Goal: Task Accomplishment & Management: Manage account settings

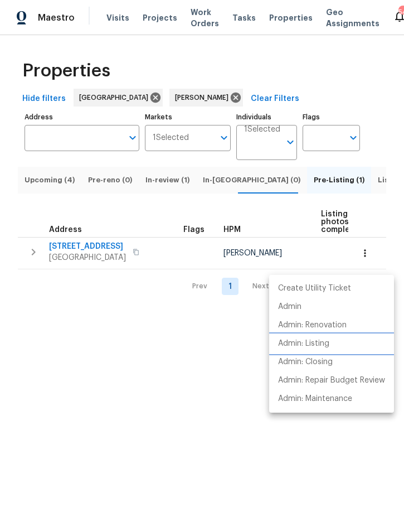
click at [322, 341] on p "Admin: Listing" at bounding box center [303, 344] width 51 height 12
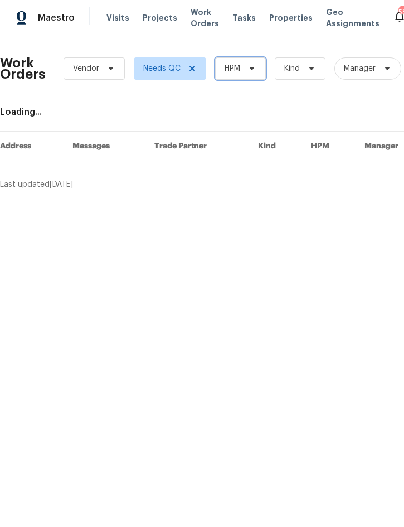
click at [242, 68] on span "HPM" at bounding box center [240, 68] width 51 height 22
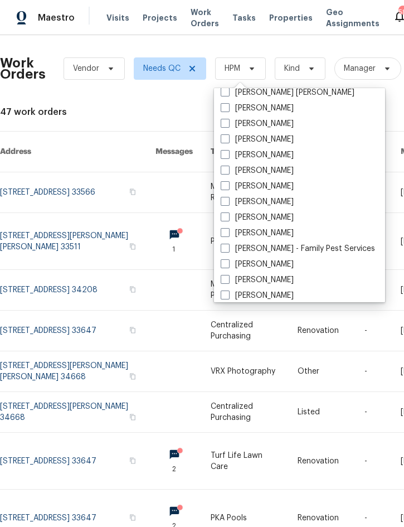
scroll to position [100, 0]
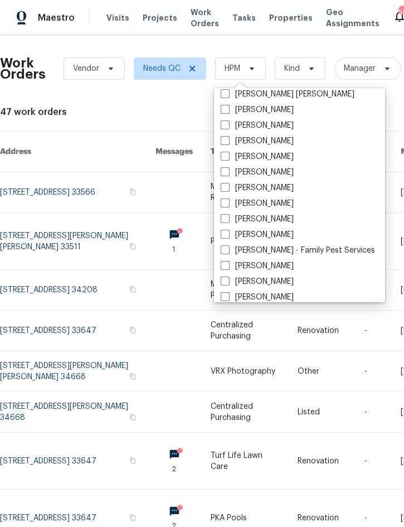
click at [281, 233] on label "[PERSON_NAME]" at bounding box center [257, 234] width 73 height 11
click at [228, 233] on input "[PERSON_NAME]" at bounding box center [224, 232] width 7 height 7
checkbox input "true"
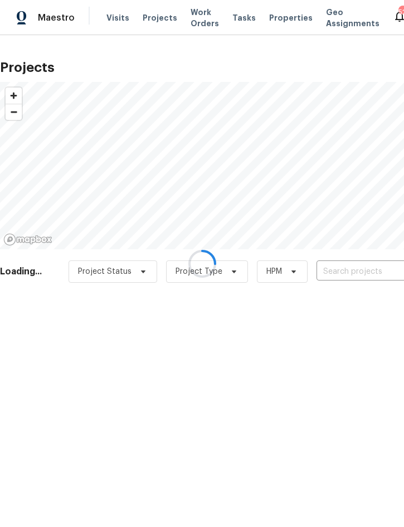
click at [347, 274] on div at bounding box center [202, 263] width 404 height 527
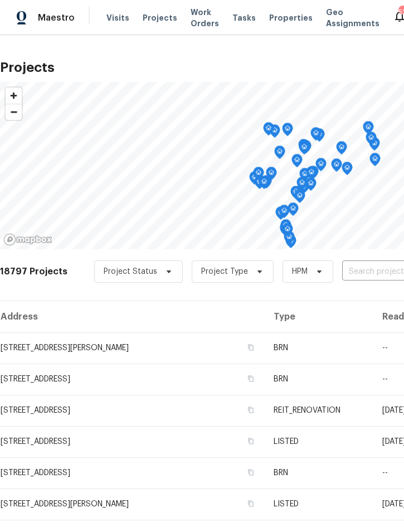
click at [367, 277] on input "text" at bounding box center [407, 271] width 128 height 17
type input "3010 pine"
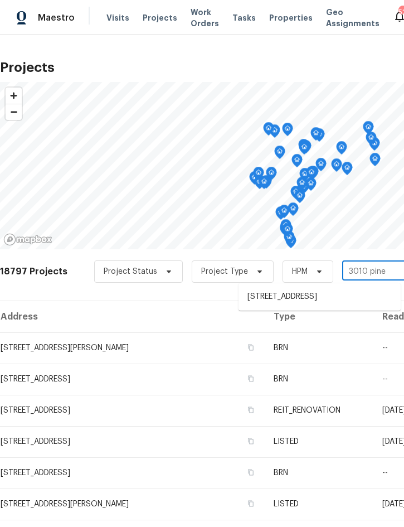
click at [325, 302] on li "3010 Pine Club Dr, Plant City, FL 33566" at bounding box center [320, 297] width 162 height 18
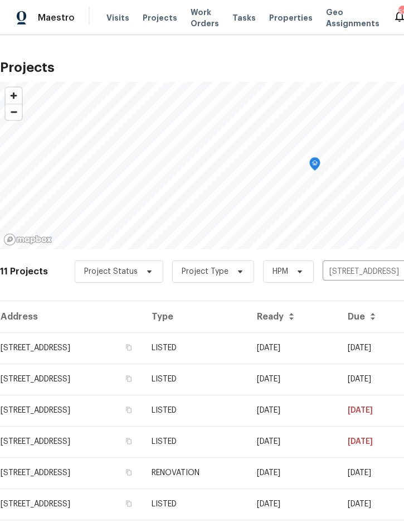
click at [248, 348] on td "LISTED" at bounding box center [195, 348] width 105 height 31
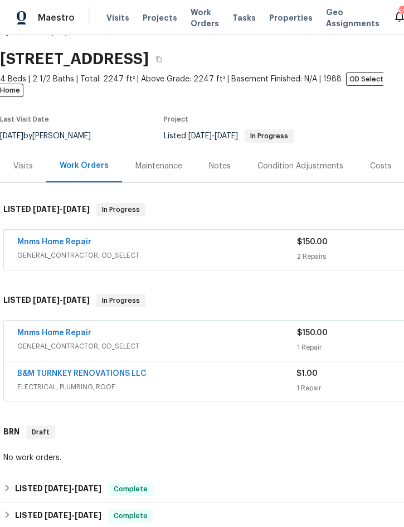
scroll to position [31, 0]
click at [210, 327] on div "Mnms Home Repair" at bounding box center [157, 333] width 280 height 13
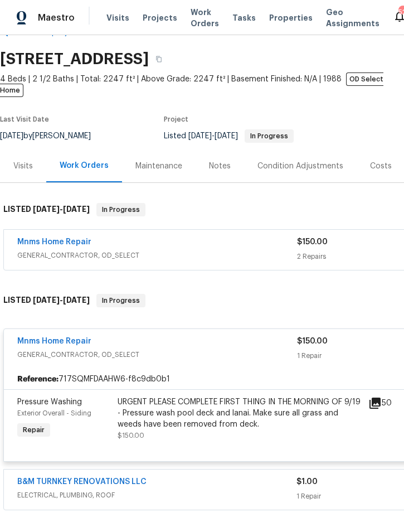
click at [215, 400] on div "URGENT PLEASE COMPLETE FIRST THING IN THE MORNING OF 9/19 - Pressure wash pool …" at bounding box center [240, 413] width 244 height 33
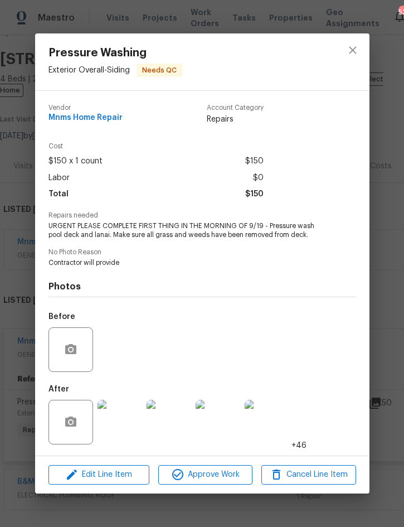
click at [117, 420] on img at bounding box center [120, 422] width 45 height 45
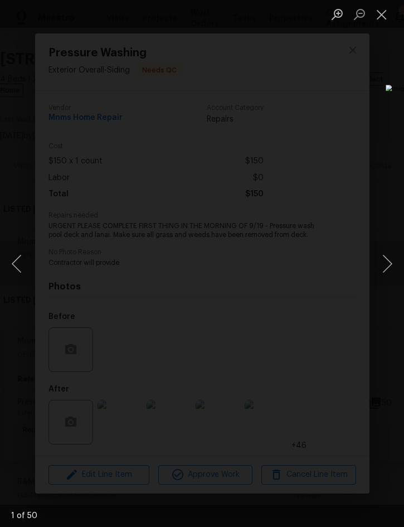
click at [388, 264] on button "Next image" at bounding box center [387, 264] width 33 height 45
click at [386, 261] on button "Next image" at bounding box center [387, 264] width 33 height 45
click at [386, 258] on button "Next image" at bounding box center [387, 264] width 33 height 45
click at [389, 263] on button "Next image" at bounding box center [387, 264] width 33 height 45
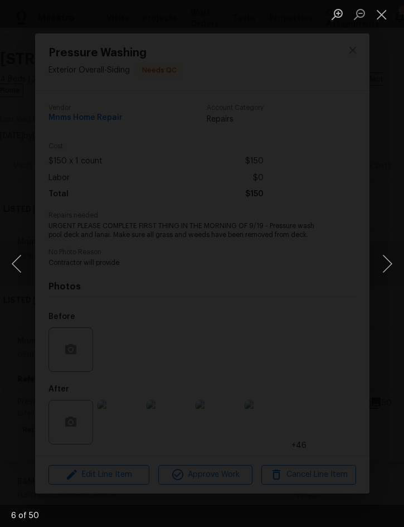
click at [382, 262] on button "Next image" at bounding box center [387, 264] width 33 height 45
click at [386, 260] on button "Next image" at bounding box center [387, 264] width 33 height 45
click at [388, 263] on button "Next image" at bounding box center [387, 264] width 33 height 45
click at [387, 264] on button "Next image" at bounding box center [387, 264] width 33 height 45
click at [383, 272] on button "Next image" at bounding box center [387, 264] width 33 height 45
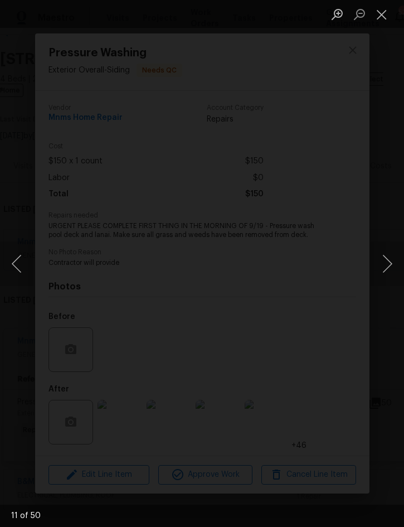
click at [382, 273] on button "Next image" at bounding box center [387, 264] width 33 height 45
click at [383, 268] on button "Next image" at bounding box center [387, 264] width 33 height 45
click at [386, 272] on button "Next image" at bounding box center [387, 264] width 33 height 45
click at [385, 272] on button "Next image" at bounding box center [387, 264] width 33 height 45
click at [387, 266] on button "Next image" at bounding box center [387, 264] width 33 height 45
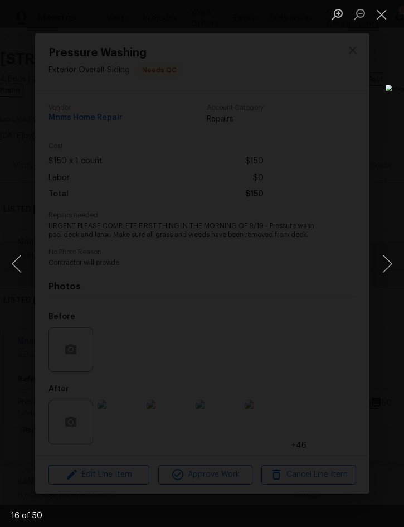
click at [387, 269] on button "Next image" at bounding box center [387, 264] width 33 height 45
click at [387, 266] on button "Next image" at bounding box center [387, 264] width 33 height 45
click at [387, 270] on button "Next image" at bounding box center [387, 264] width 33 height 45
click at [388, 263] on button "Next image" at bounding box center [387, 264] width 33 height 45
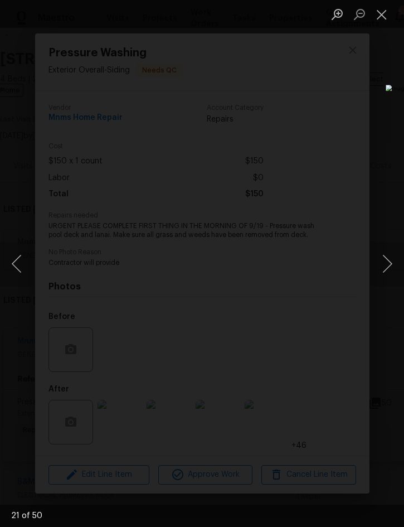
click at [388, 269] on button "Next image" at bounding box center [387, 264] width 33 height 45
click at [389, 269] on button "Next image" at bounding box center [387, 264] width 33 height 45
click at [389, 266] on button "Next image" at bounding box center [387, 264] width 33 height 45
click at [388, 271] on button "Next image" at bounding box center [387, 264] width 33 height 45
click at [388, 264] on button "Next image" at bounding box center [387, 264] width 33 height 45
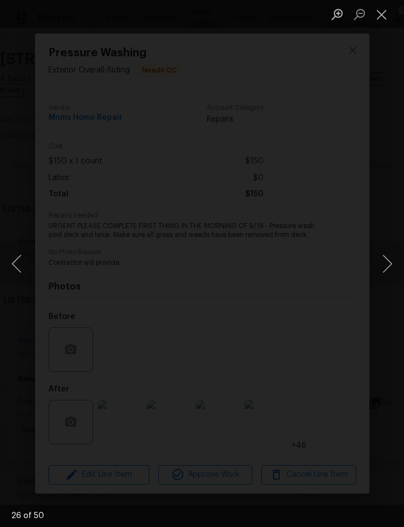
click at [388, 267] on button "Next image" at bounding box center [387, 264] width 33 height 45
click at [391, 264] on button "Next image" at bounding box center [387, 264] width 33 height 45
click at [386, 265] on button "Next image" at bounding box center [387, 264] width 33 height 45
click at [383, 271] on button "Next image" at bounding box center [387, 264] width 33 height 45
click at [389, 264] on button "Next image" at bounding box center [387, 264] width 33 height 45
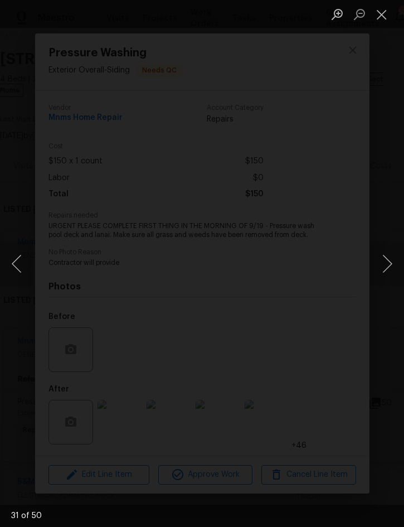
click at [391, 271] on button "Next image" at bounding box center [387, 264] width 33 height 45
click at [389, 267] on button "Next image" at bounding box center [387, 264] width 33 height 45
click at [390, 268] on button "Next image" at bounding box center [387, 264] width 33 height 45
click at [387, 271] on button "Next image" at bounding box center [387, 264] width 33 height 45
click at [389, 266] on button "Next image" at bounding box center [387, 264] width 33 height 45
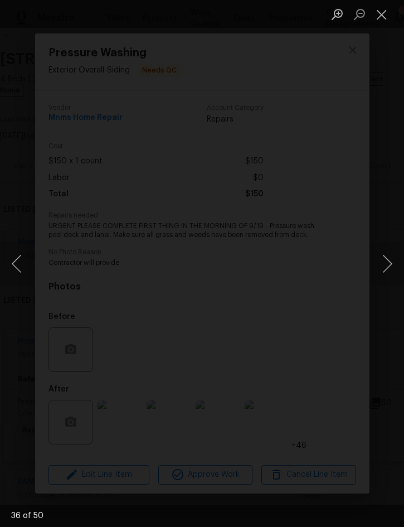
click at [387, 266] on button "Next image" at bounding box center [387, 264] width 33 height 45
click at [388, 268] on button "Next image" at bounding box center [387, 264] width 33 height 45
click at [387, 269] on button "Next image" at bounding box center [387, 264] width 33 height 45
click at [387, 267] on button "Next image" at bounding box center [387, 264] width 33 height 45
click at [388, 276] on button "Next image" at bounding box center [387, 264] width 33 height 45
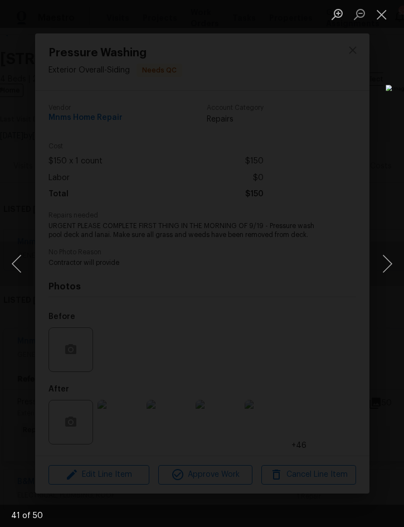
click at [389, 264] on button "Next image" at bounding box center [387, 264] width 33 height 45
click at [387, 267] on button "Next image" at bounding box center [387, 264] width 33 height 45
click at [392, 261] on button "Next image" at bounding box center [387, 264] width 33 height 45
click at [387, 267] on button "Next image" at bounding box center [387, 264] width 33 height 45
click at [387, 269] on button "Next image" at bounding box center [387, 264] width 33 height 45
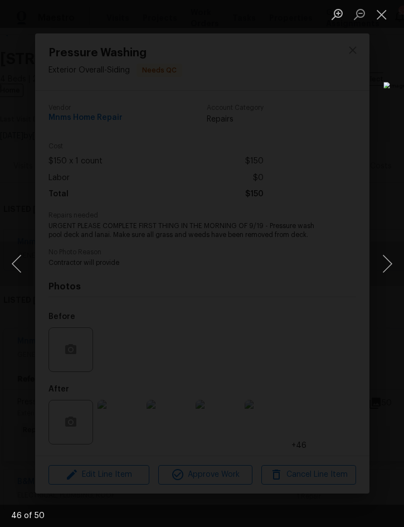
click at [391, 267] on button "Next image" at bounding box center [387, 264] width 33 height 45
click at [380, 19] on button "Close lightbox" at bounding box center [382, 14] width 22 height 20
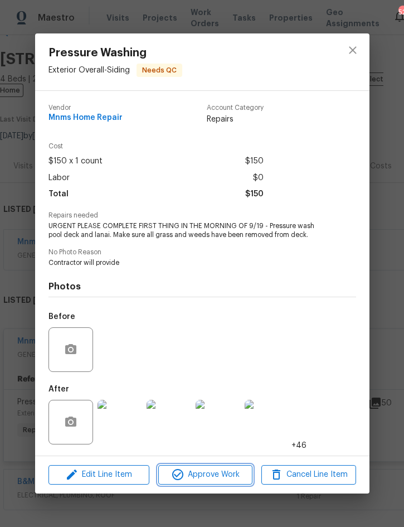
click at [223, 473] on span "Approve Work" at bounding box center [206, 475] width 88 height 14
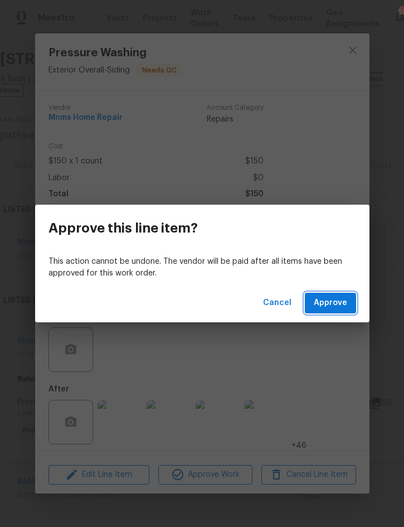
click at [336, 305] on span "Approve" at bounding box center [330, 303] width 33 height 14
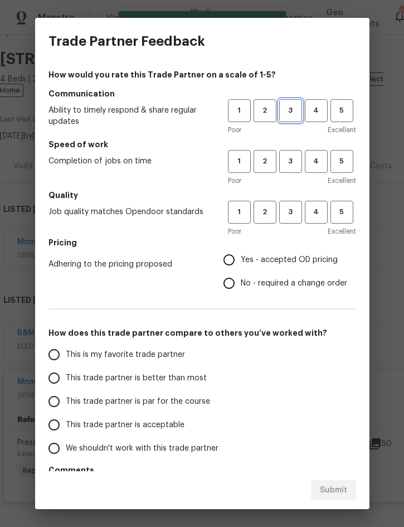
click at [290, 109] on span "3" at bounding box center [291, 110] width 21 height 13
click at [291, 163] on span "3" at bounding box center [291, 161] width 21 height 13
click at [294, 214] on span "3" at bounding box center [291, 212] width 21 height 13
click at [290, 264] on span "Yes - accepted OD pricing" at bounding box center [289, 260] width 97 height 12
click at [241, 264] on input "Yes - accepted OD pricing" at bounding box center [229, 259] width 23 height 23
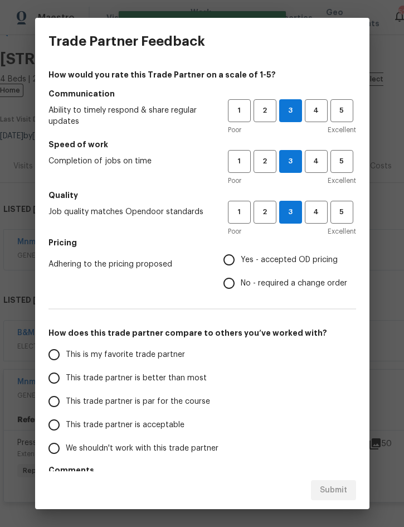
radio input "true"
click at [168, 379] on span "This trade partner is better than most" at bounding box center [136, 379] width 141 height 12
click at [66, 379] on input "This trade partner is better than most" at bounding box center [53, 378] width 23 height 23
click at [339, 491] on span "Submit" at bounding box center [333, 491] width 27 height 14
radio input "true"
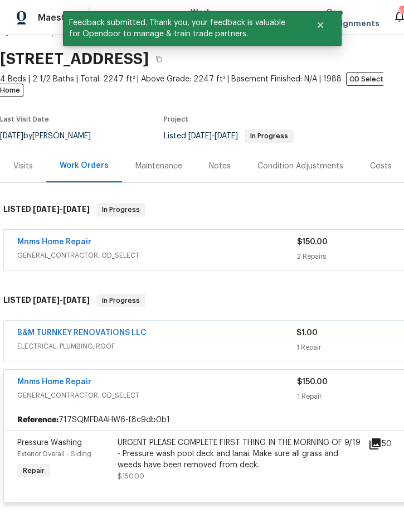
click at [71, 238] on link "Mnms Home Repair" at bounding box center [54, 242] width 74 height 8
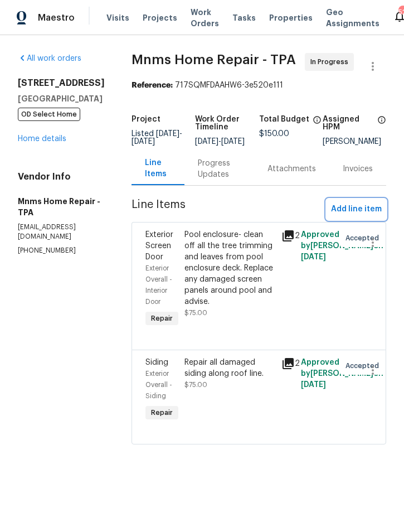
click at [361, 214] on span "Add line item" at bounding box center [356, 210] width 51 height 14
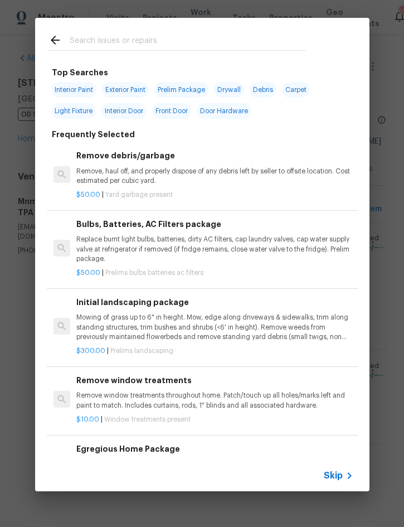
click at [164, 28] on div at bounding box center [177, 40] width 285 height 44
click at [199, 36] on input "text" at bounding box center [188, 41] width 237 height 17
type input "Screen"
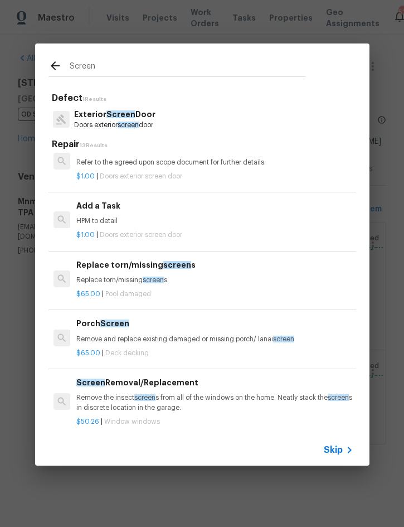
scroll to position [225, 0]
click at [166, 270] on div "Replace torn/missing screen s Replace torn/missing screen s" at bounding box center [214, 271] width 277 height 27
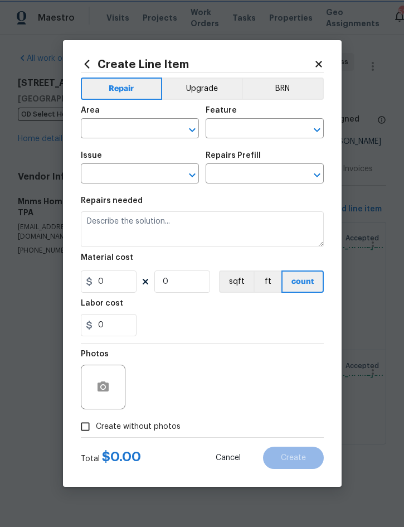
type input "Pool"
type input "Pool Repair"
type input "Replace torn/missing screens $65.00"
type textarea "Replace torn/missing screens"
type input "65"
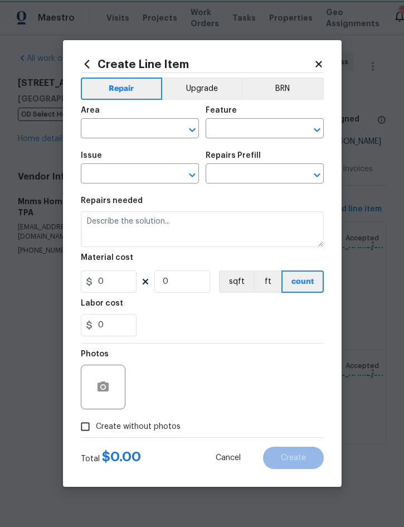
type input "1"
click at [166, 271] on div "1" at bounding box center [183, 282] width 56 height 22
click at [119, 125] on input "text" at bounding box center [124, 129] width 87 height 17
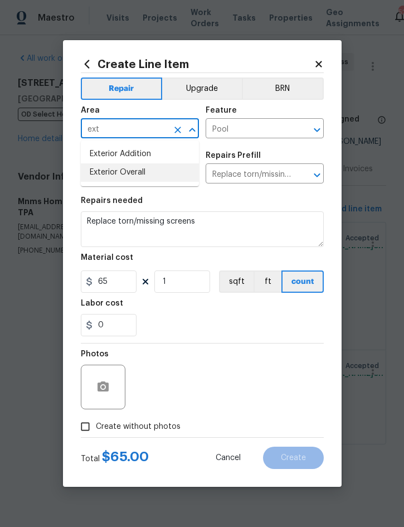
click at [131, 171] on li "Exterior Overall" at bounding box center [140, 172] width 118 height 18
type input "Exterior Overall"
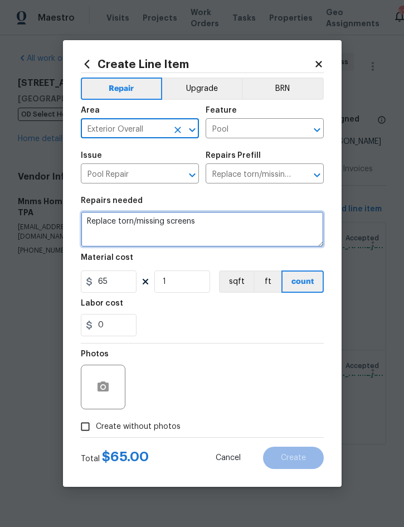
click at [83, 216] on textarea "Replace torn/missing screens" at bounding box center [202, 229] width 243 height 36
click at [115, 226] on textarea "Replace torn/missing screens" at bounding box center [202, 229] width 243 height 36
click at [174, 222] on textarea "Replace 6 torn/missing screens" at bounding box center [202, 229] width 243 height 36
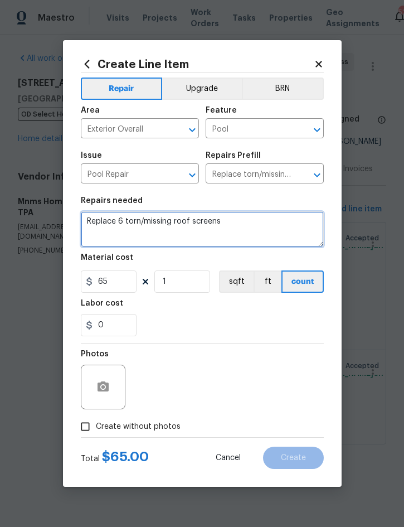
click at [251, 218] on textarea "Replace 6 torn/missing roof screens" at bounding box center [202, 229] width 243 height 36
type textarea "Replace 6 torn/missing roof screen panels"
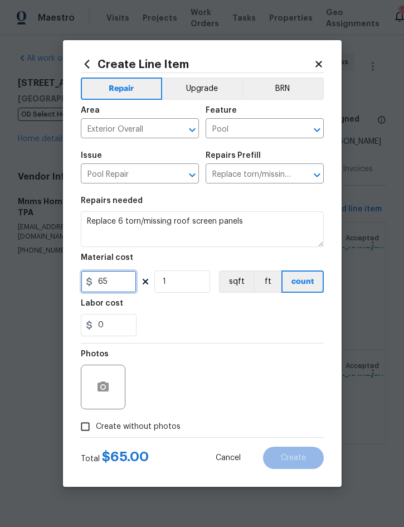
click at [121, 286] on input "65" at bounding box center [109, 282] width 56 height 22
type input "100"
click at [193, 286] on input "1" at bounding box center [183, 282] width 56 height 22
type input "6"
click at [106, 388] on icon "button" at bounding box center [103, 387] width 11 height 10
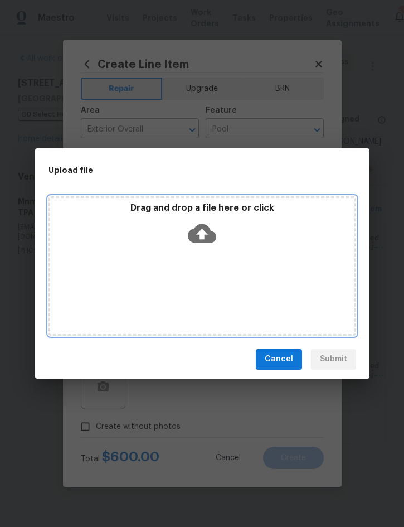
click at [283, 234] on div "Drag and drop a file here or click" at bounding box center [202, 227] width 305 height 48
click at [243, 245] on div "Drag and drop a file here or click" at bounding box center [202, 227] width 305 height 48
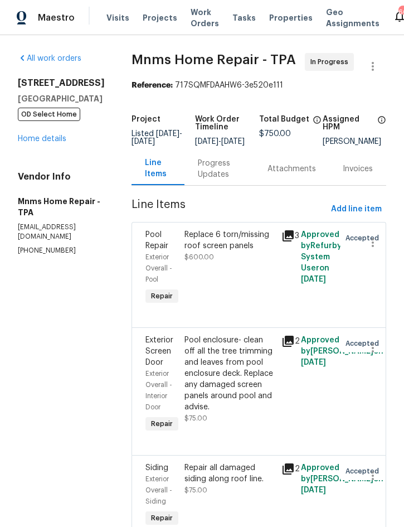
click at [42, 135] on link "Home details" at bounding box center [42, 139] width 49 height 8
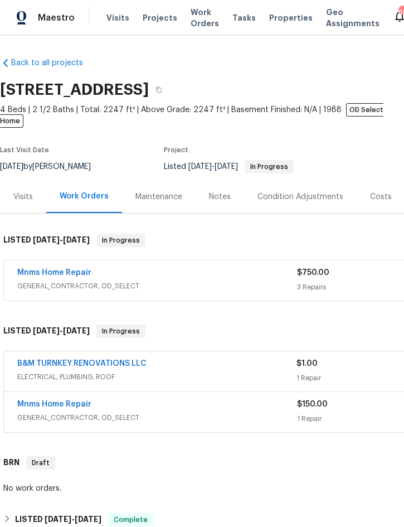
click at [155, 18] on span "Projects" at bounding box center [160, 17] width 35 height 11
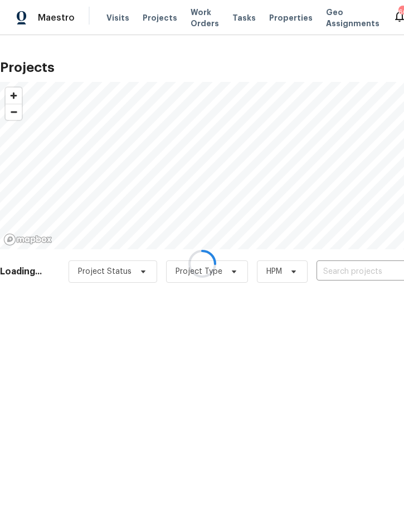
click at [348, 272] on div at bounding box center [202, 263] width 404 height 527
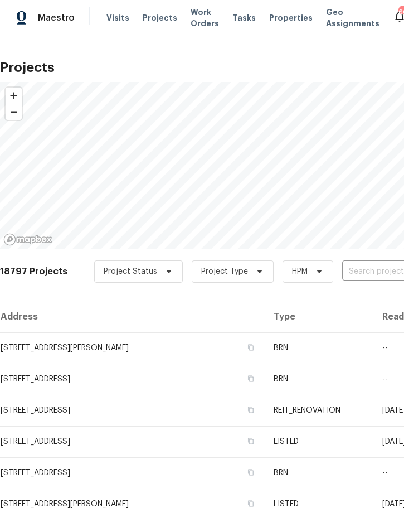
click at [350, 268] on input "text" at bounding box center [407, 271] width 128 height 17
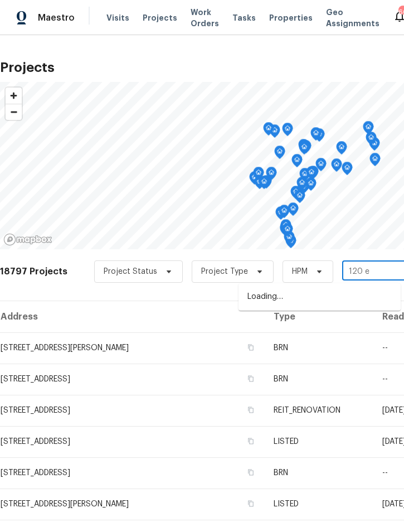
type input "120 e"
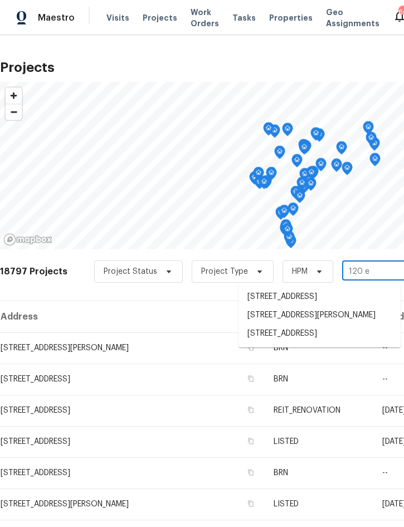
click at [311, 343] on li "120 E Poinsettia St, Lakeland, FL 33803" at bounding box center [320, 334] width 162 height 18
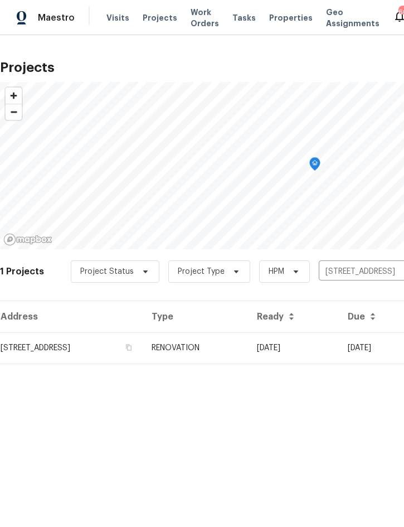
click at [248, 347] on td "RENOVATION" at bounding box center [195, 348] width 105 height 31
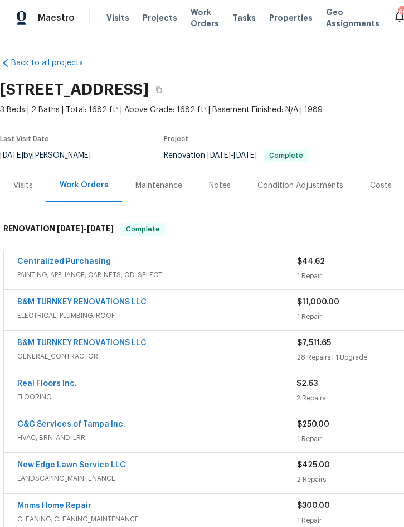
click at [214, 271] on span "PAINTING, APPLIANCE, CABINETS, OD_SELECT" at bounding box center [157, 274] width 280 height 11
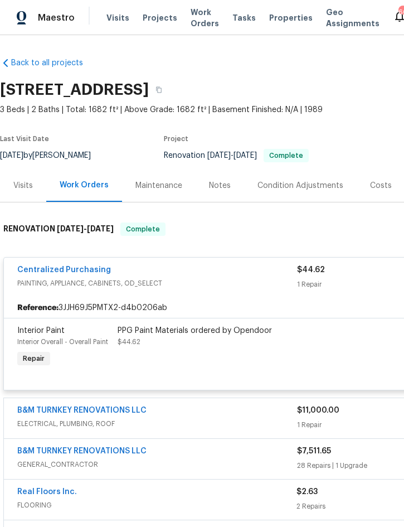
click at [208, 335] on div "PPG Paint Materials ordered by Opendoor" at bounding box center [240, 330] width 244 height 11
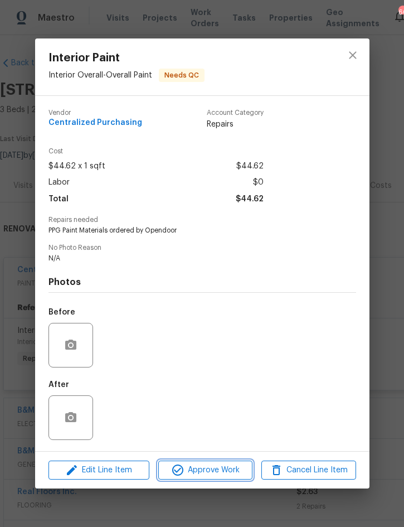
click at [204, 471] on span "Approve Work" at bounding box center [206, 471] width 88 height 14
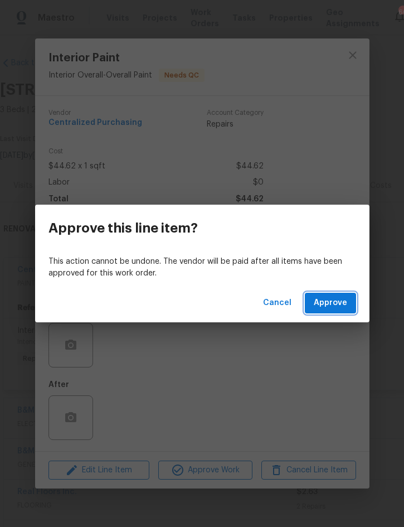
click at [330, 308] on span "Approve" at bounding box center [330, 303] width 33 height 14
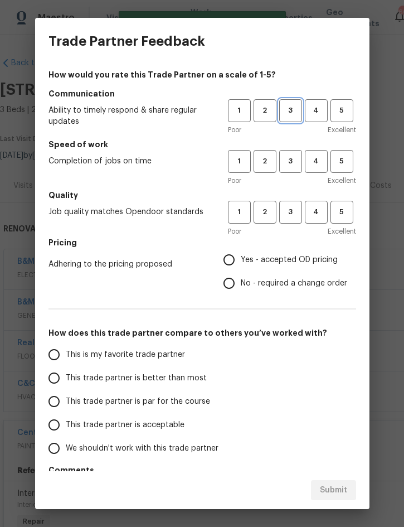
click at [297, 104] on button "3" at bounding box center [291, 110] width 23 height 23
click at [294, 156] on span "3" at bounding box center [291, 161] width 21 height 13
click at [294, 219] on button "3" at bounding box center [291, 212] width 23 height 23
click at [297, 263] on span "Yes - accepted OD pricing" at bounding box center [289, 260] width 97 height 12
click at [241, 263] on input "Yes - accepted OD pricing" at bounding box center [229, 259] width 23 height 23
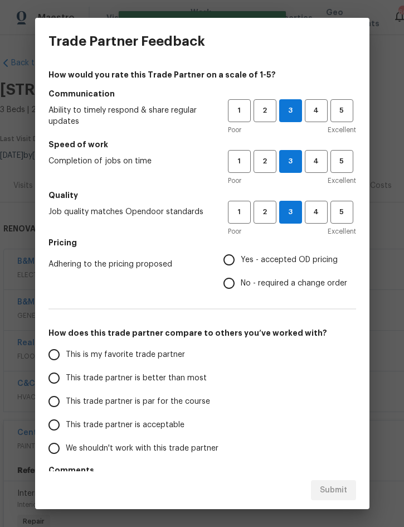
radio input "true"
click at [180, 382] on span "This trade partner is better than most" at bounding box center [136, 379] width 141 height 12
click at [66, 382] on input "This trade partner is better than most" at bounding box center [53, 378] width 23 height 23
click at [344, 485] on span "Submit" at bounding box center [333, 491] width 27 height 14
radio input "true"
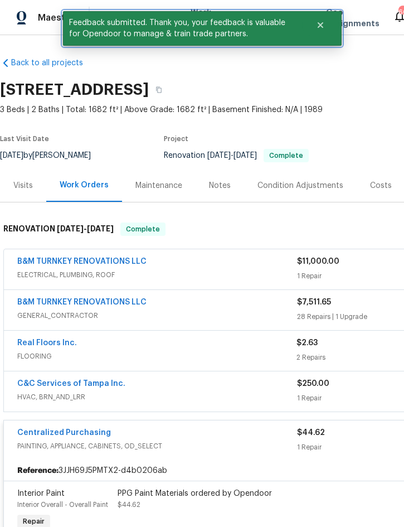
click at [327, 26] on button "Close" at bounding box center [320, 25] width 37 height 22
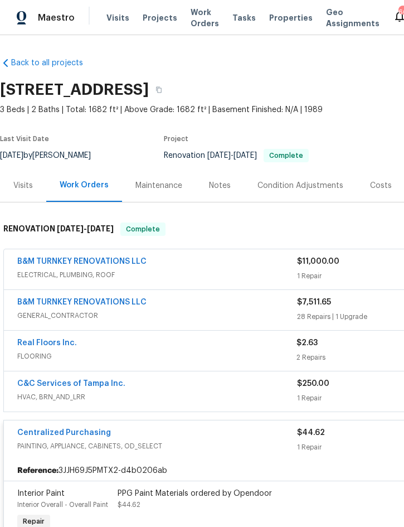
click at [159, 13] on span "Projects" at bounding box center [160, 17] width 35 height 11
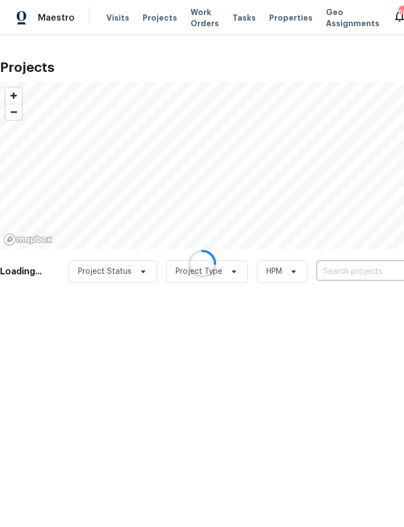
click at [355, 271] on div at bounding box center [202, 263] width 404 height 527
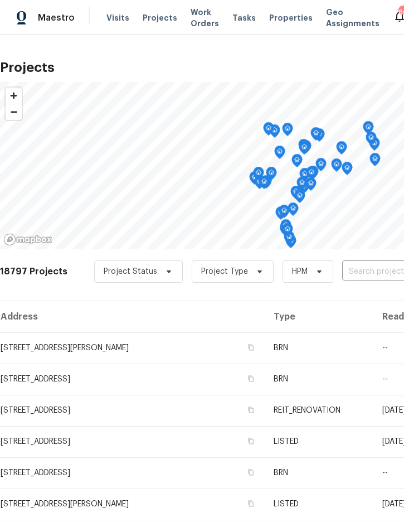
click at [377, 276] on input "text" at bounding box center [407, 271] width 128 height 17
type input "326 fox"
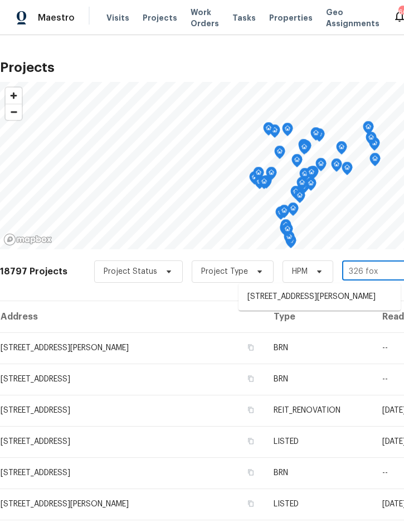
click at [315, 296] on li "326 Fox Loop, Davenport, FL 33837" at bounding box center [320, 297] width 162 height 18
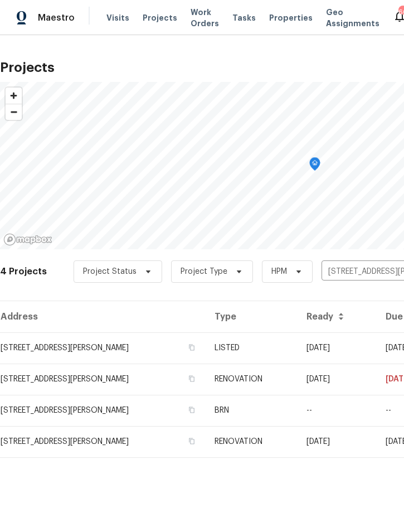
click at [286, 346] on td "LISTED" at bounding box center [251, 348] width 91 height 31
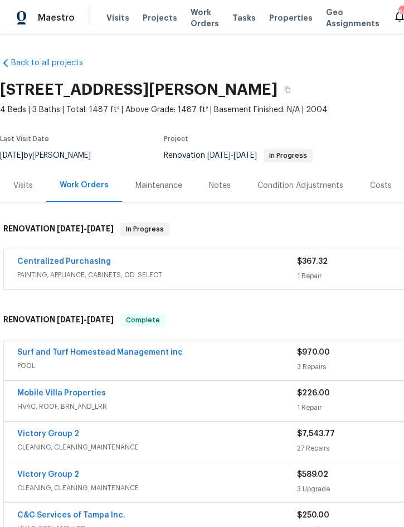
click at [255, 271] on span "PAINTING, APPLIANCE, CABINETS, OD_SELECT" at bounding box center [157, 274] width 280 height 11
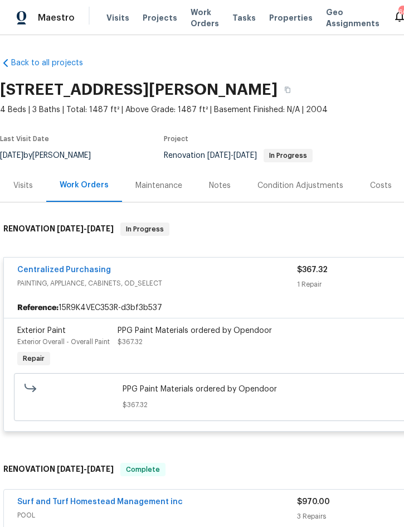
click at [226, 335] on div "PPG Paint Materials ordered by Opendoor" at bounding box center [240, 330] width 244 height 11
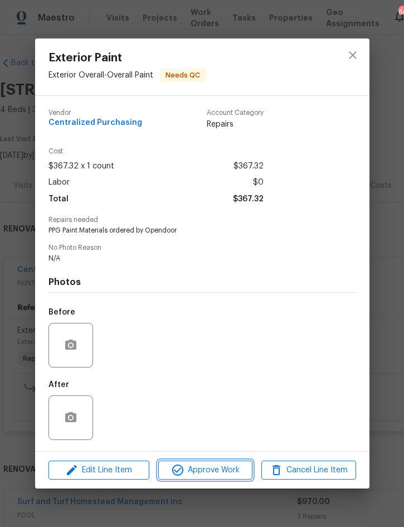
click at [206, 474] on span "Approve Work" at bounding box center [206, 471] width 88 height 14
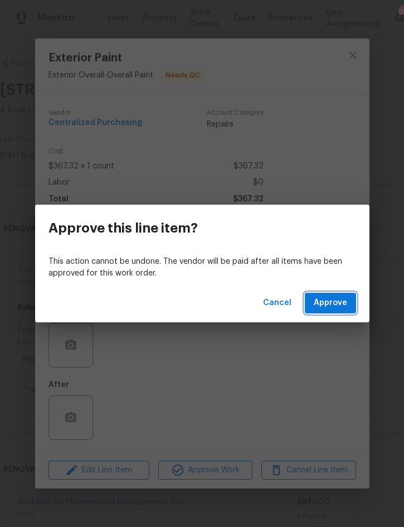
click at [336, 296] on span "Approve" at bounding box center [330, 303] width 33 height 14
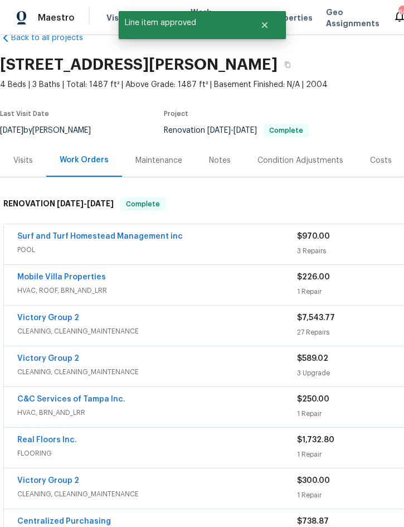
scroll to position [26, 0]
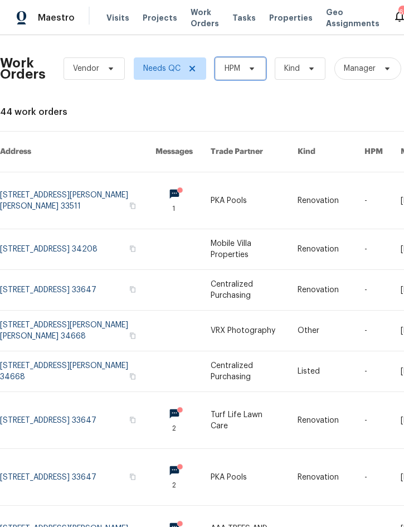
click at [238, 69] on span "HPM" at bounding box center [233, 68] width 16 height 11
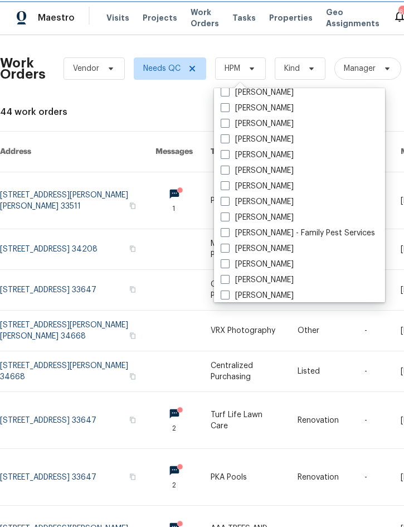
scroll to position [121, 0]
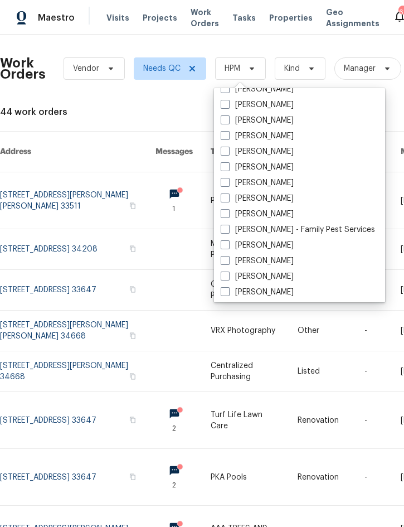
click at [276, 214] on label "[PERSON_NAME]" at bounding box center [257, 214] width 73 height 11
click at [228, 214] on input "[PERSON_NAME]" at bounding box center [224, 212] width 7 height 7
checkbox input "true"
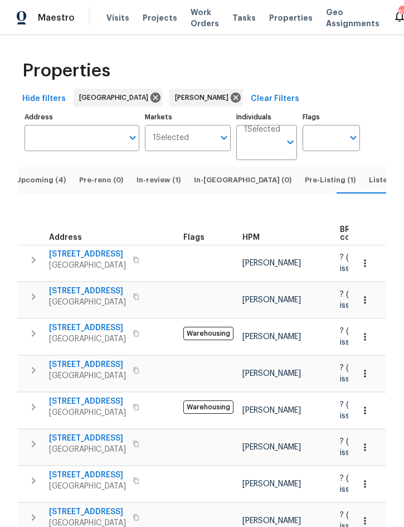
click at [46, 174] on span "Upcoming (4)" at bounding box center [41, 180] width 50 height 12
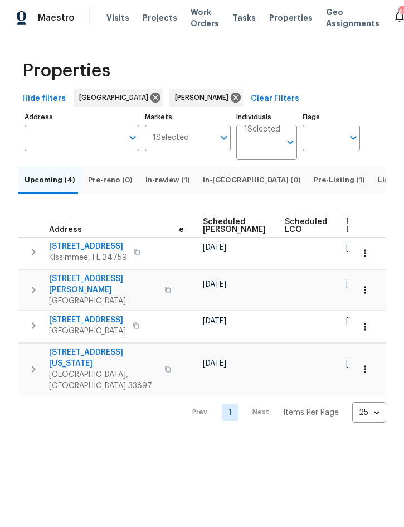
scroll to position [0, 340]
click at [366, 293] on icon "button" at bounding box center [365, 289] width 2 height 7
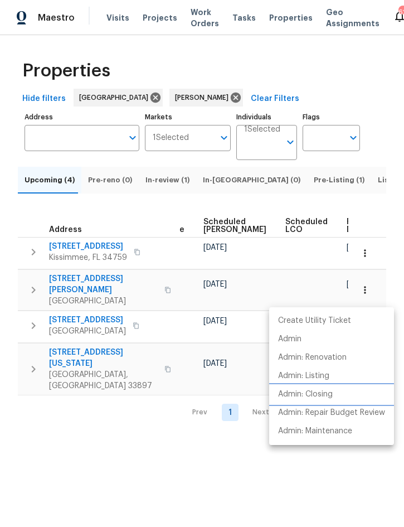
click at [324, 392] on p "Admin: Closing" at bounding box center [305, 395] width 55 height 12
